Goal: Information Seeking & Learning: Learn about a topic

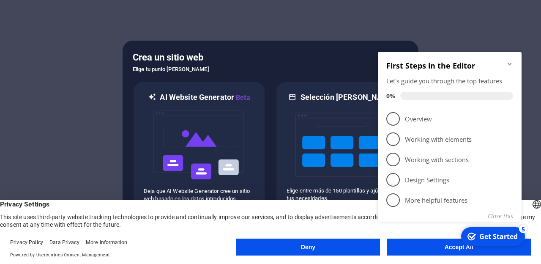
click div "checkmark Get Started 5 First Steps in the Editor Let's guide you through the t…"
click at [406, 252] on button "Accept All" at bounding box center [459, 247] width 144 height 17
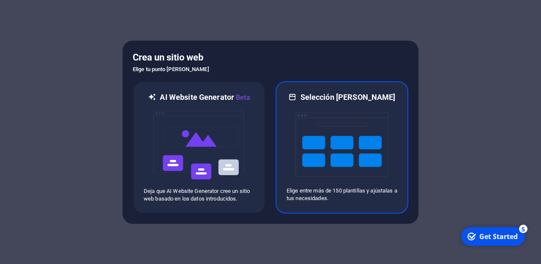
click at [348, 159] on img at bounding box center [342, 144] width 93 height 85
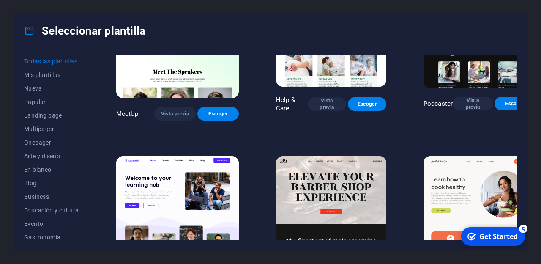
scroll to position [589, 0]
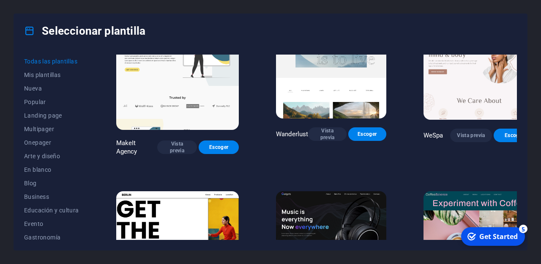
scroll to position [1775, 0]
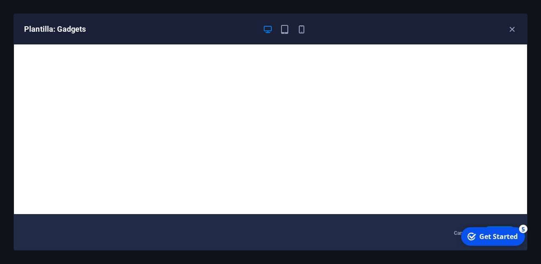
scroll to position [0, 0]
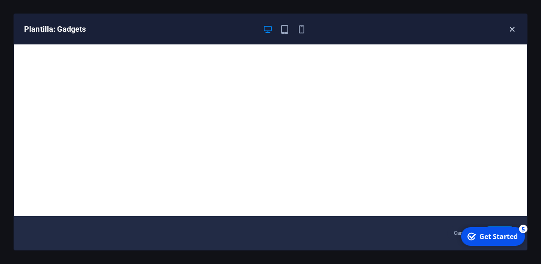
click at [512, 30] on icon "button" at bounding box center [513, 30] width 10 height 10
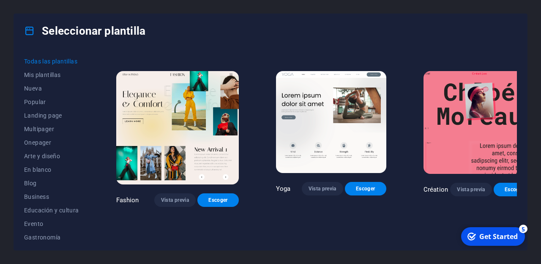
scroll to position [2571, 0]
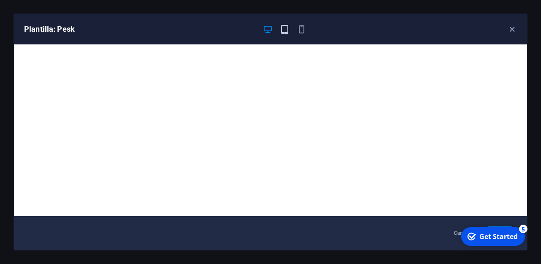
click at [283, 28] on icon "button" at bounding box center [285, 30] width 10 height 10
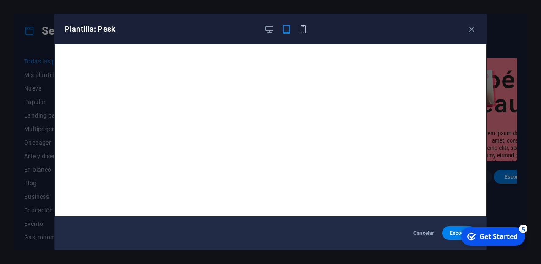
click at [302, 30] on icon "button" at bounding box center [304, 30] width 10 height 10
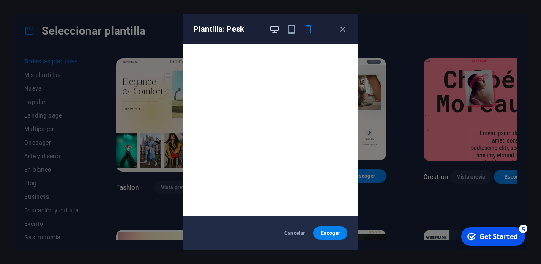
click at [272, 30] on icon "button" at bounding box center [275, 30] width 10 height 10
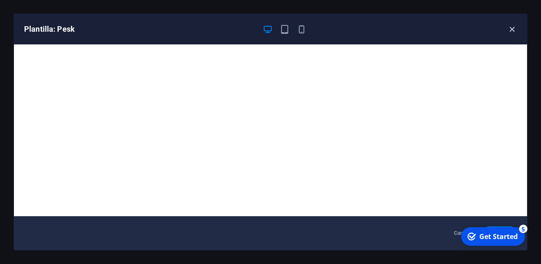
click at [514, 32] on icon "button" at bounding box center [513, 30] width 10 height 10
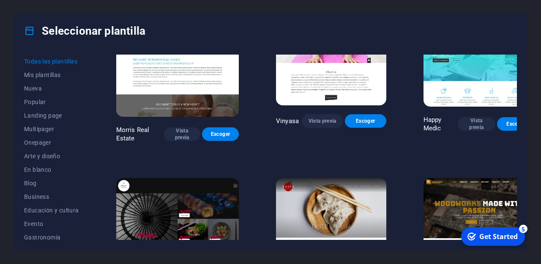
scroll to position [3702, 0]
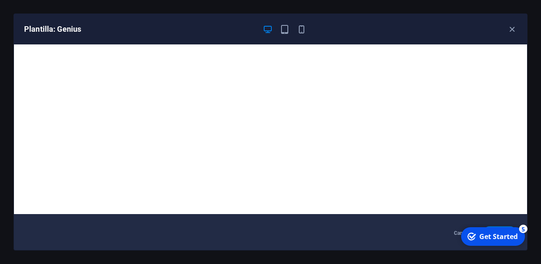
scroll to position [0, 0]
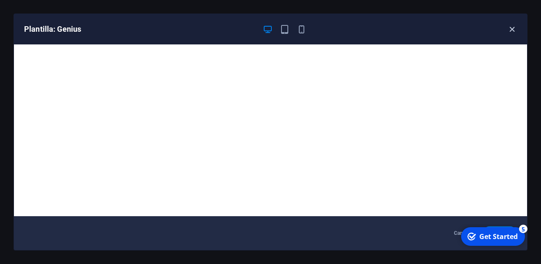
click at [511, 27] on icon "button" at bounding box center [513, 30] width 10 height 10
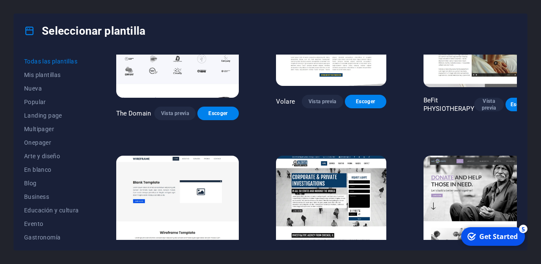
scroll to position [4197, 0]
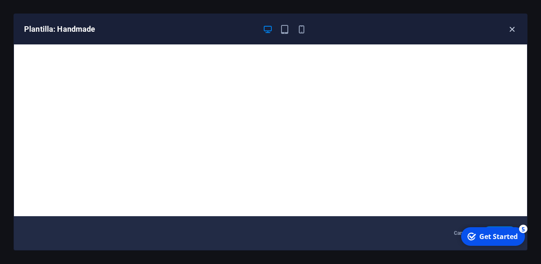
click at [513, 28] on icon "button" at bounding box center [513, 30] width 10 height 10
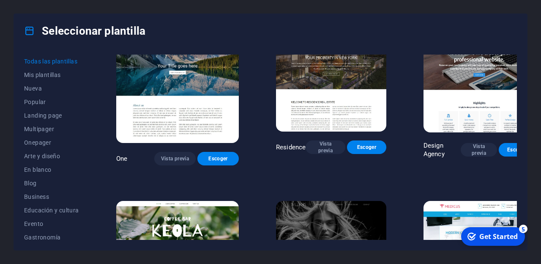
scroll to position [7068, 0]
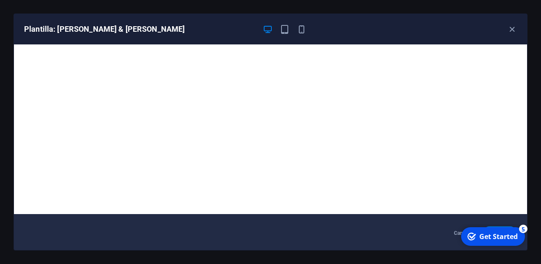
scroll to position [0, 0]
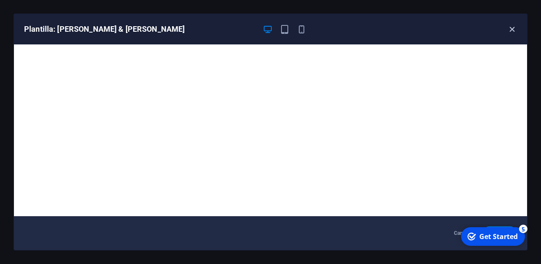
click at [514, 30] on icon "button" at bounding box center [513, 30] width 10 height 10
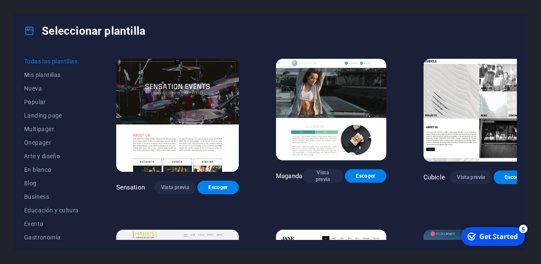
scroll to position [7375, 0]
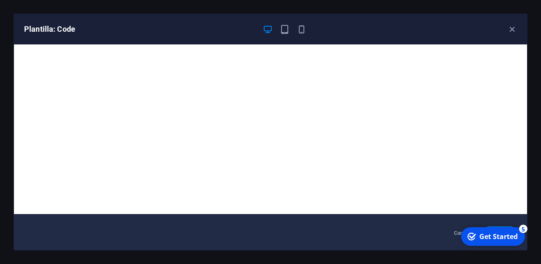
scroll to position [0, 0]
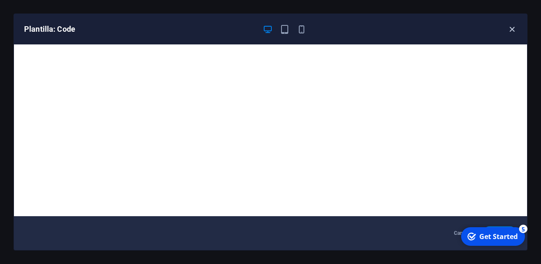
click at [512, 27] on icon "button" at bounding box center [513, 30] width 10 height 10
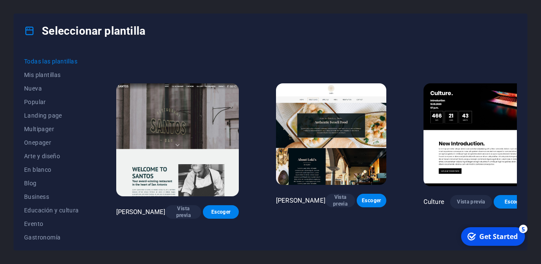
scroll to position [7602, 0]
